Goal: Task Accomplishment & Management: Use online tool/utility

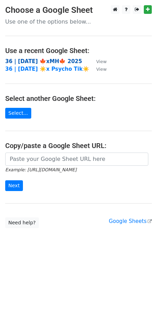
click at [35, 61] on strong "36 | [DATE] 🍁xMH🍁 2025" at bounding box center [43, 61] width 77 height 6
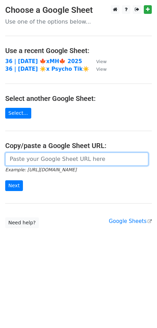
click at [52, 161] on input "url" at bounding box center [76, 158] width 143 height 13
paste input "[URL][DOMAIN_NAME]"
type input "[URL][DOMAIN_NAME]"
click at [5, 180] on input "Next" at bounding box center [14, 185] width 18 height 11
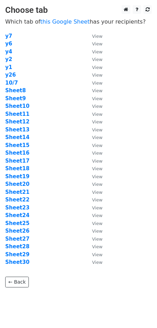
click at [20, 110] on td "Sheet11" at bounding box center [45, 114] width 80 height 8
click at [19, 114] on strong "Sheet11" at bounding box center [17, 114] width 24 height 6
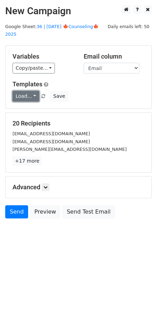
click at [27, 91] on link "Load..." at bounding box center [25, 96] width 27 height 11
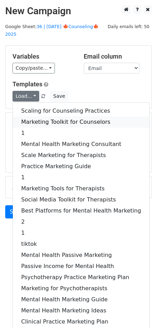
click at [38, 116] on link "Marketing Toolkit for Counselors" at bounding box center [81, 121] width 136 height 11
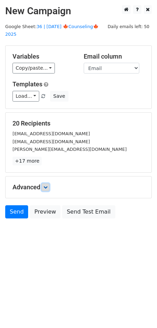
click at [45, 183] on link at bounding box center [46, 187] width 8 height 8
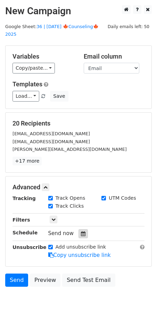
click at [79, 229] on div at bounding box center [82, 233] width 9 height 9
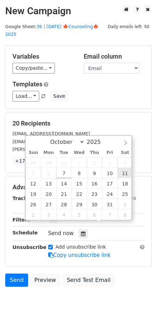
type input "2025-10-11 12:00"
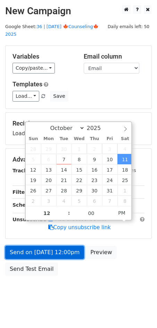
click at [69, 247] on link "Send on Oct 11 at 12:00pm" at bounding box center [44, 252] width 79 height 13
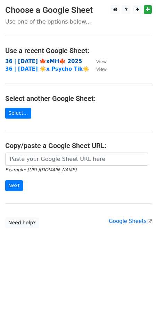
click at [51, 63] on strong "36 | SEP 23 🍁xMH🍁 2025" at bounding box center [43, 61] width 77 height 6
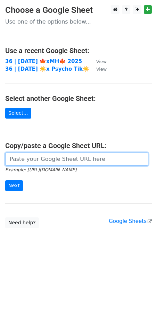
click at [44, 164] on input "url" at bounding box center [76, 158] width 143 height 13
paste input "https://docs.google.com/spreadsheets/d/15k3QeEDlRVuDe6_ggEK7_jCQlrxtYLI_WIrbZYt…"
type input "https://docs.google.com/spreadsheets/d/15k3QeEDlRVuDe6_ggEK7_jCQlrxtYLI_WIrbZYt…"
click at [5, 180] on input "Next" at bounding box center [14, 185] width 18 height 11
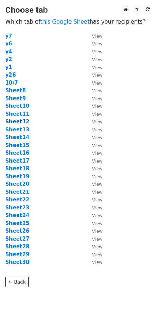
click at [20, 120] on strong "Sheet12" at bounding box center [17, 122] width 24 height 6
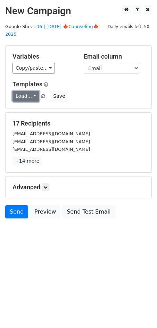
click at [29, 91] on link "Load..." at bounding box center [25, 96] width 27 height 11
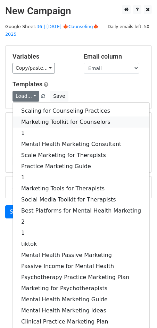
click at [40, 116] on link "Marketing Toolkit for Counselors" at bounding box center [81, 121] width 136 height 11
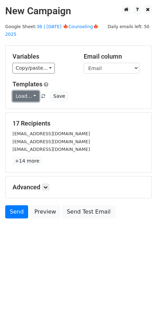
click at [29, 91] on link "Load..." at bounding box center [25, 96] width 27 height 11
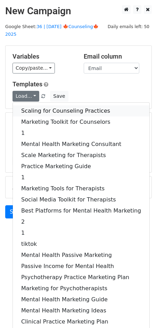
click at [36, 105] on link "Scaling for Counseling Practices" at bounding box center [81, 110] width 136 height 11
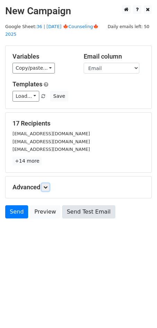
drag, startPoint x: 48, startPoint y: 177, endPoint x: 60, endPoint y: 202, distance: 27.9
click at [47, 185] on icon at bounding box center [45, 187] width 4 height 4
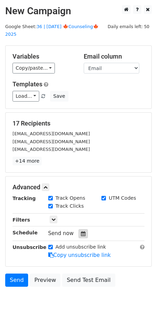
click at [82, 231] on icon at bounding box center [83, 233] width 5 height 5
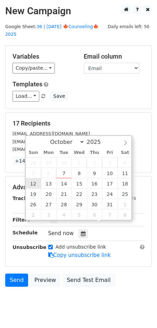
type input "2025-10-12 12:00"
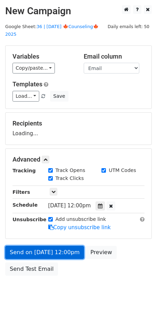
click at [42, 246] on link "Send on Oct 12 at 12:00pm" at bounding box center [44, 252] width 79 height 13
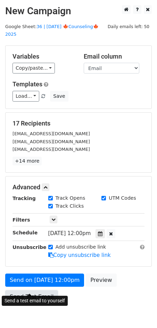
click at [25, 290] on link "Send Test Email" at bounding box center [31, 296] width 53 height 13
